Goal: Task Accomplishment & Management: Use online tool/utility

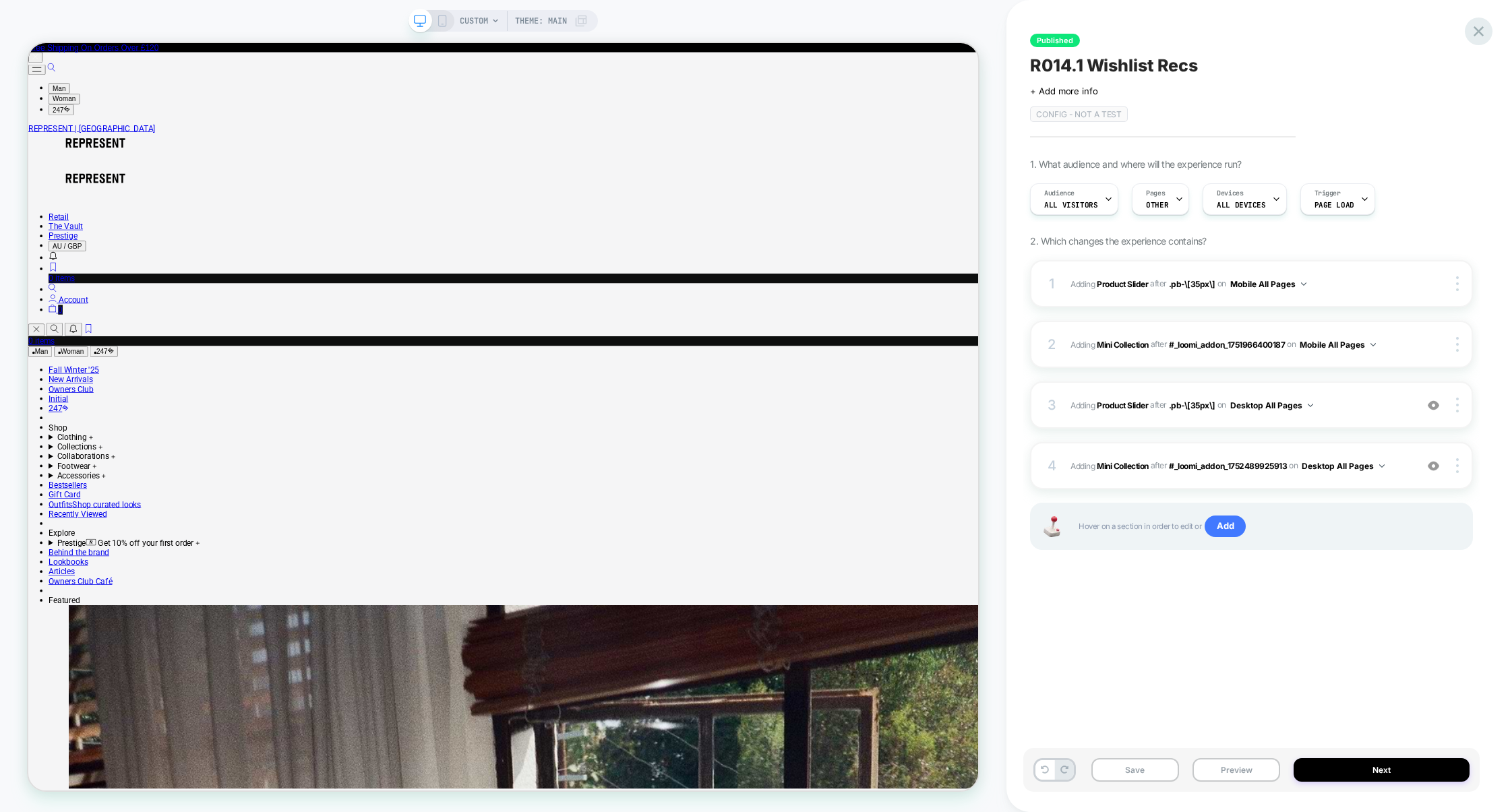
click at [1480, 28] on icon at bounding box center [1478, 31] width 10 height 10
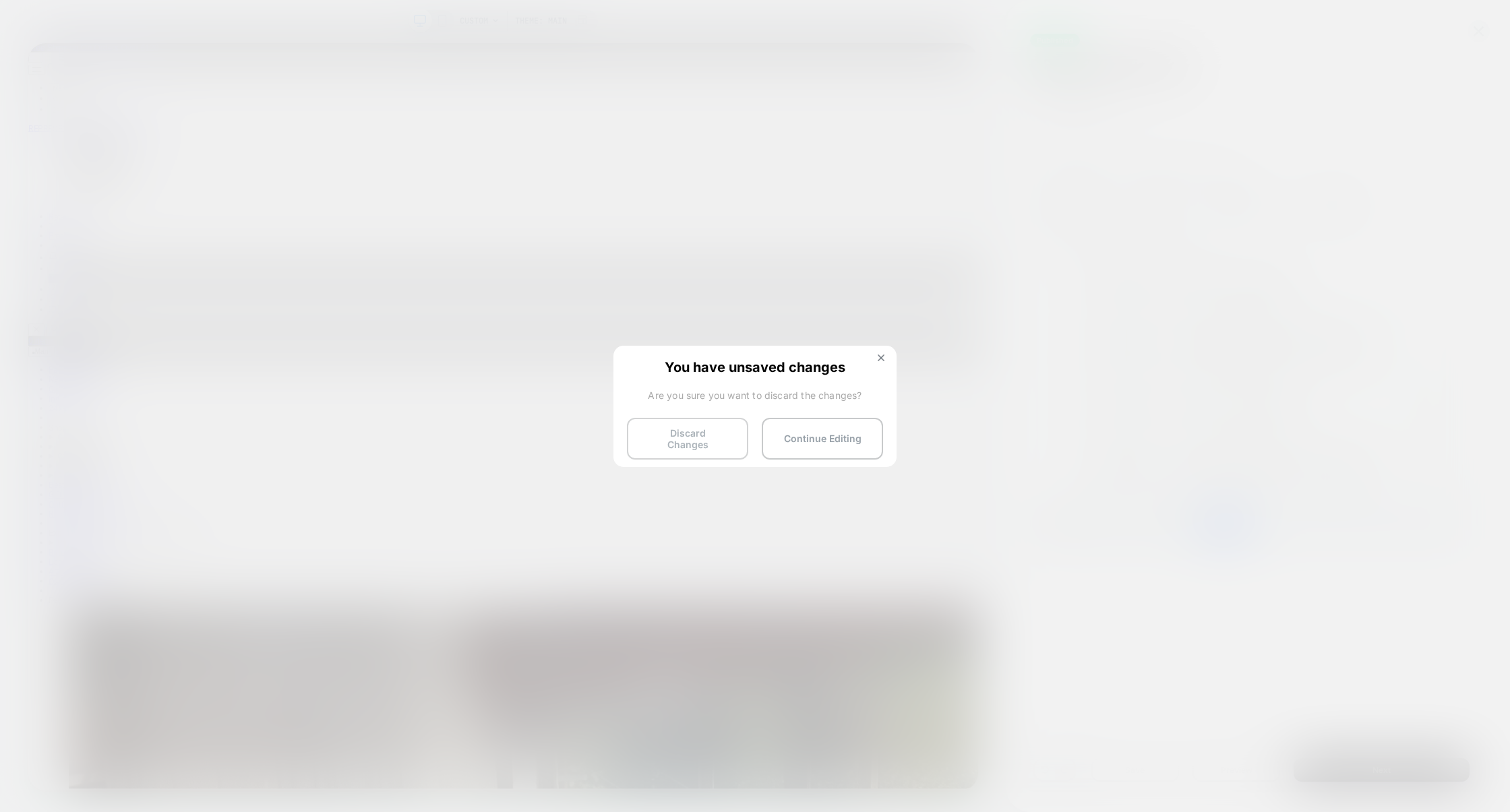
click at [684, 422] on button "Discard Changes" at bounding box center [687, 438] width 121 height 42
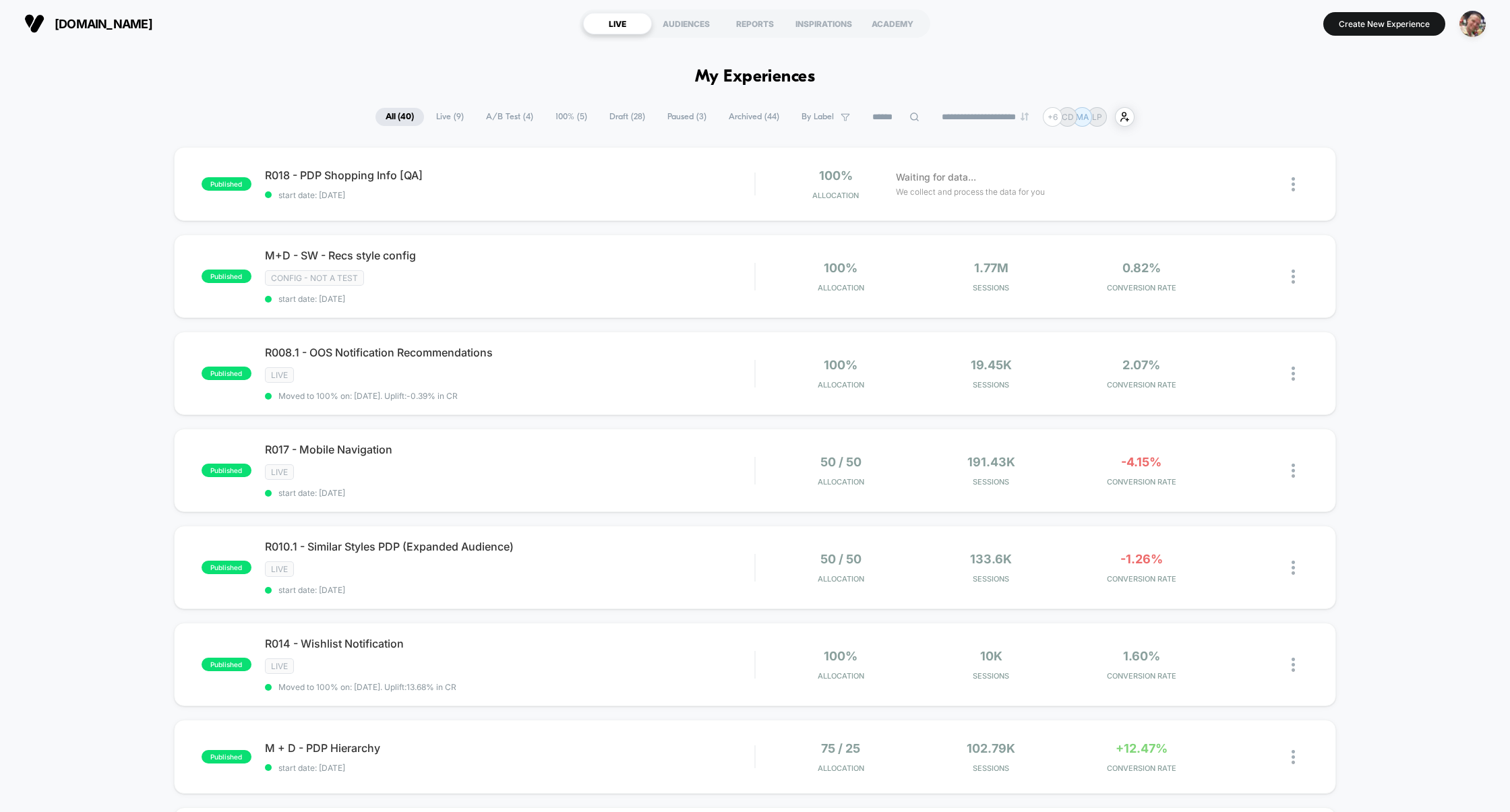
click at [438, 114] on span "Live ( 9 )" at bounding box center [450, 117] width 48 height 18
click at [558, 282] on div "CONFIG - NOT A TEST" at bounding box center [510, 278] width 490 height 15
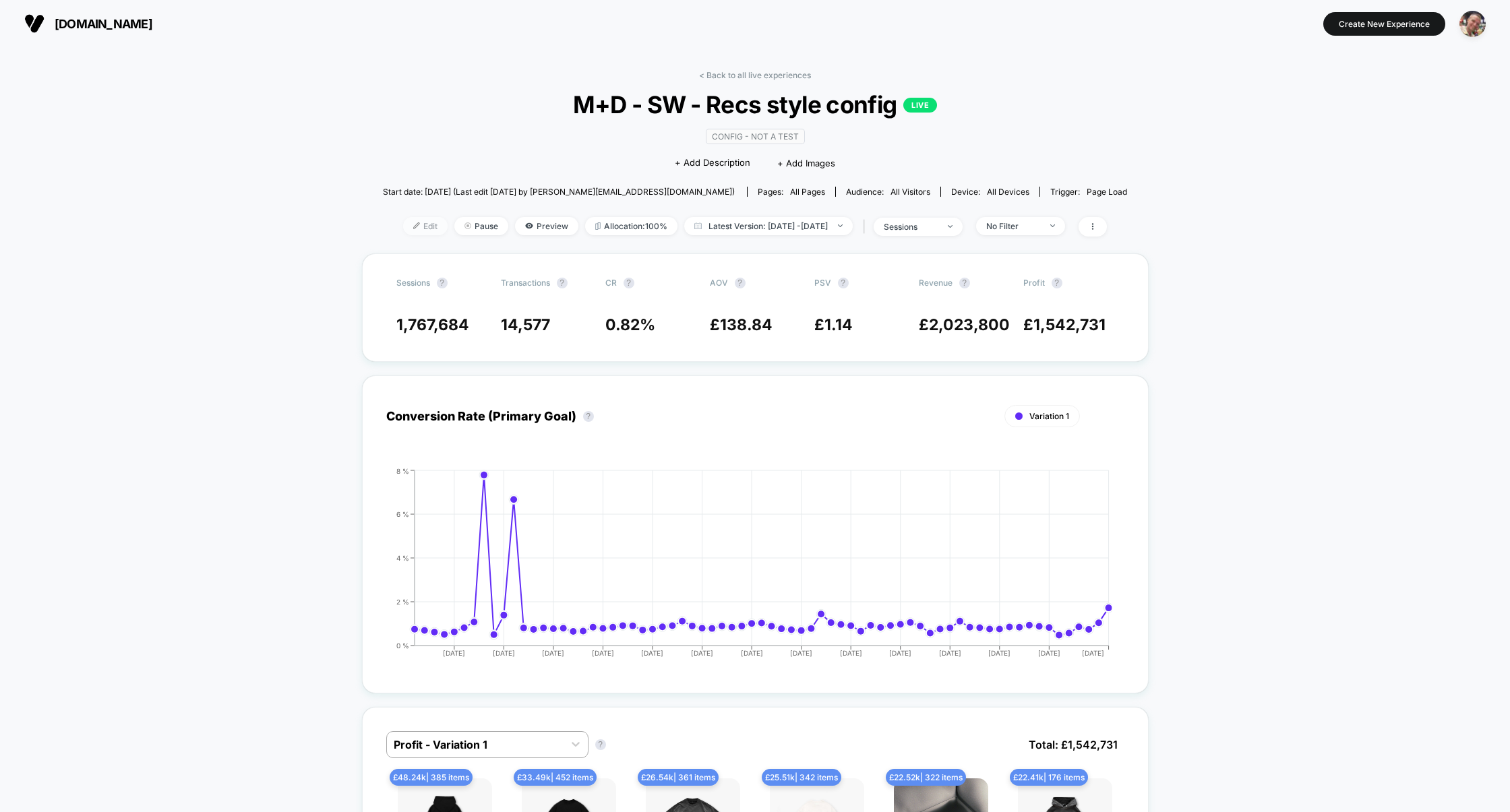
click at [407, 223] on span "Edit" at bounding box center [425, 226] width 45 height 18
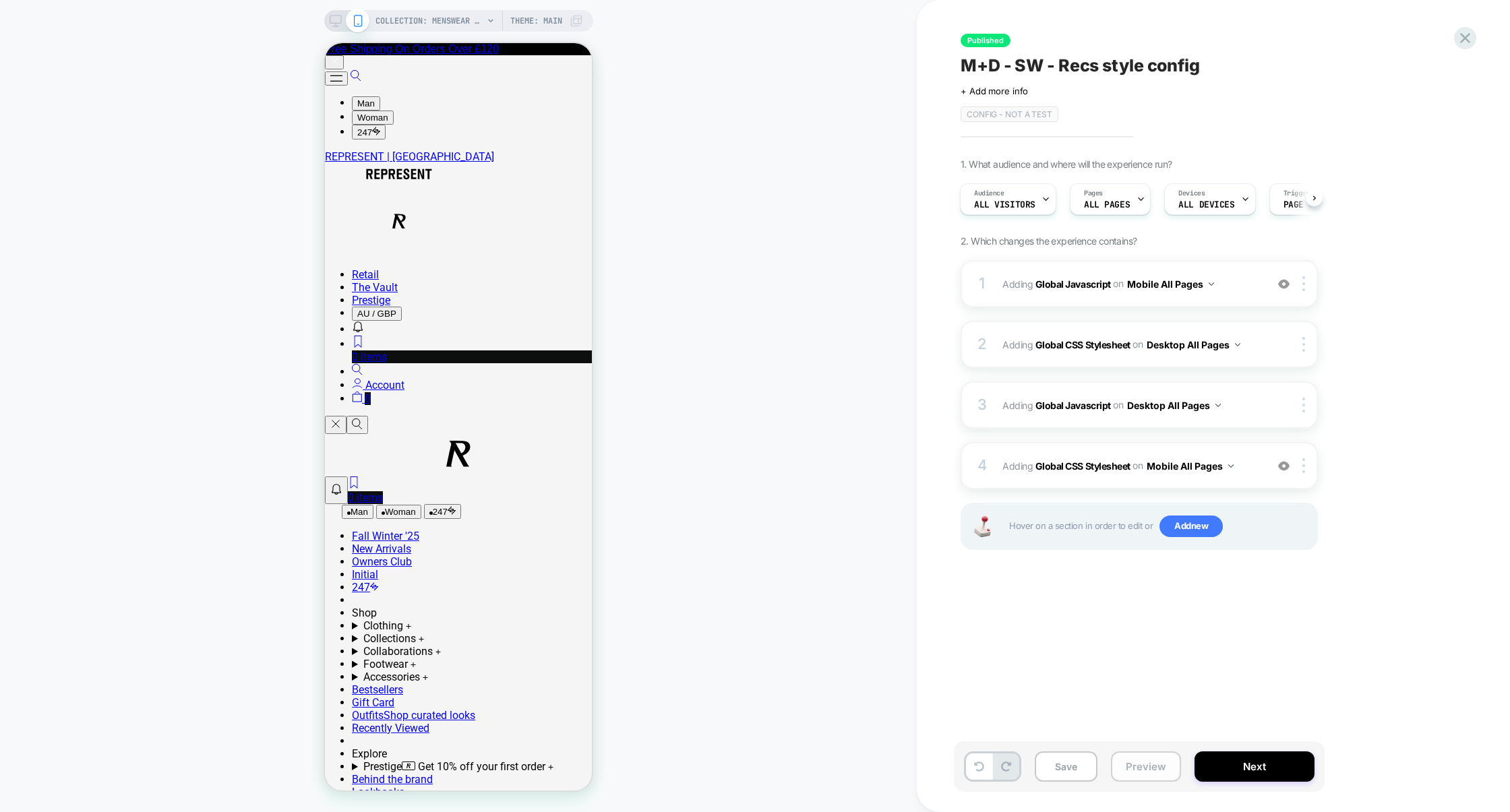
click at [1136, 780] on button "Preview" at bounding box center [1146, 767] width 70 height 30
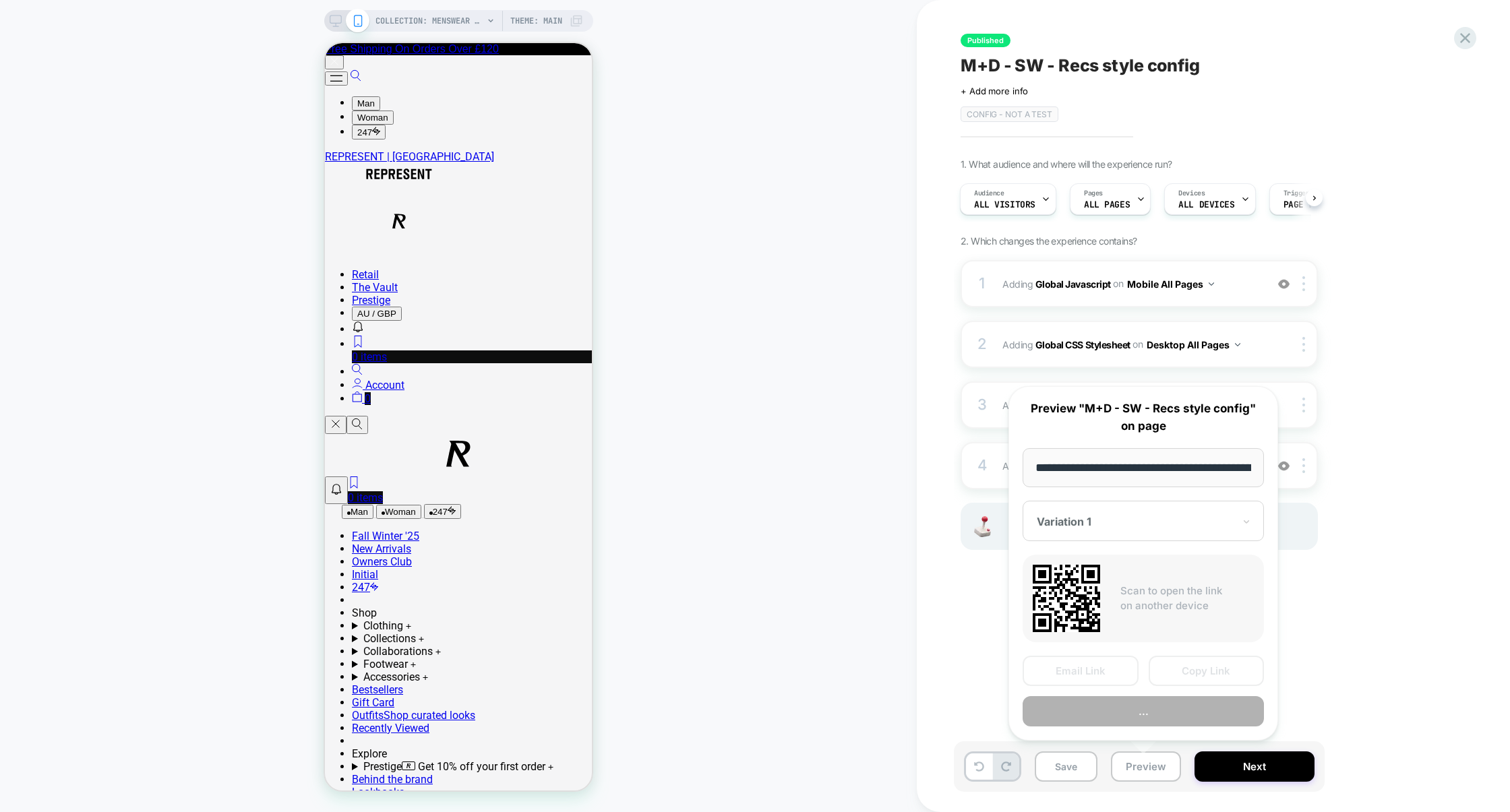
scroll to position [0, 139]
click at [1141, 723] on button "Preview" at bounding box center [1143, 712] width 241 height 30
